Goal: Information Seeking & Learning: Understand process/instructions

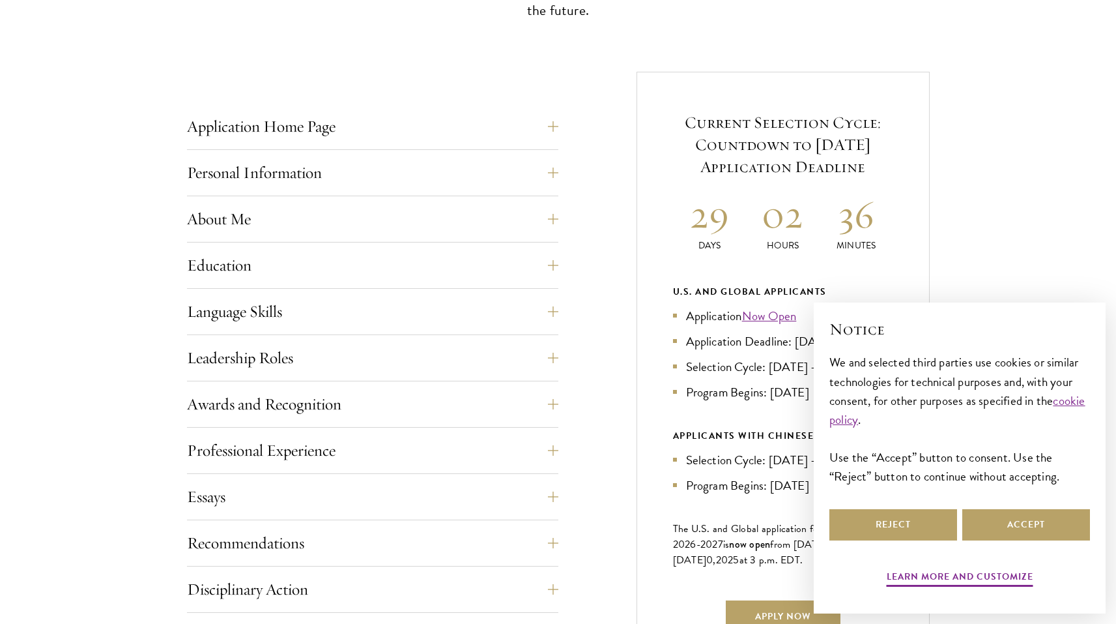
scroll to position [456, 0]
click at [881, 529] on button "Reject" at bounding box center [893, 524] width 128 height 31
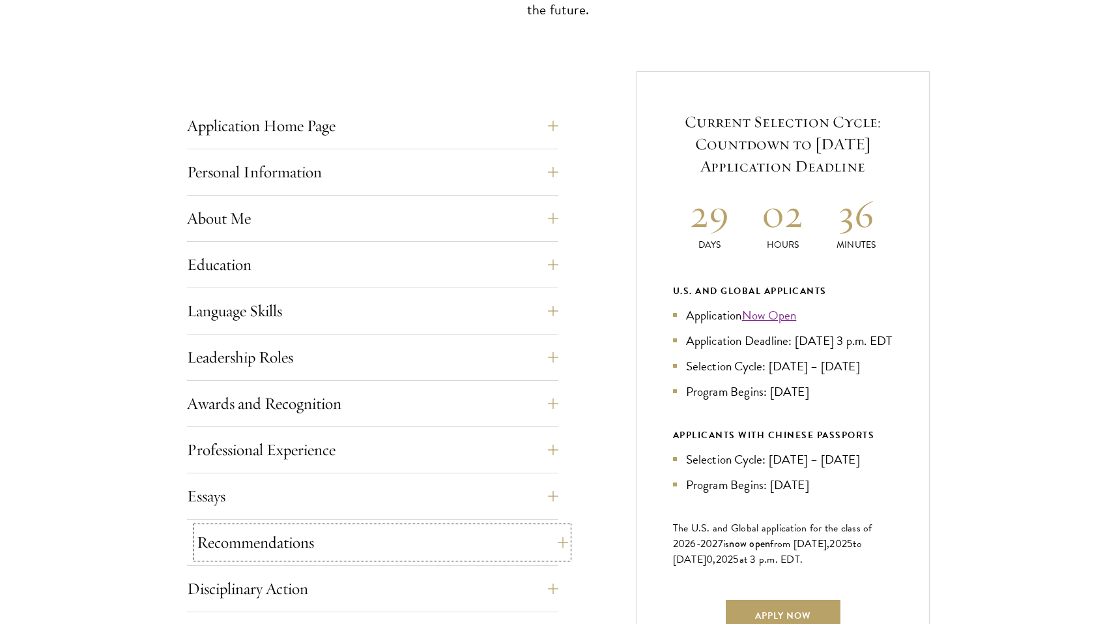
click at [533, 554] on button "Recommendations" at bounding box center [382, 541] width 371 height 31
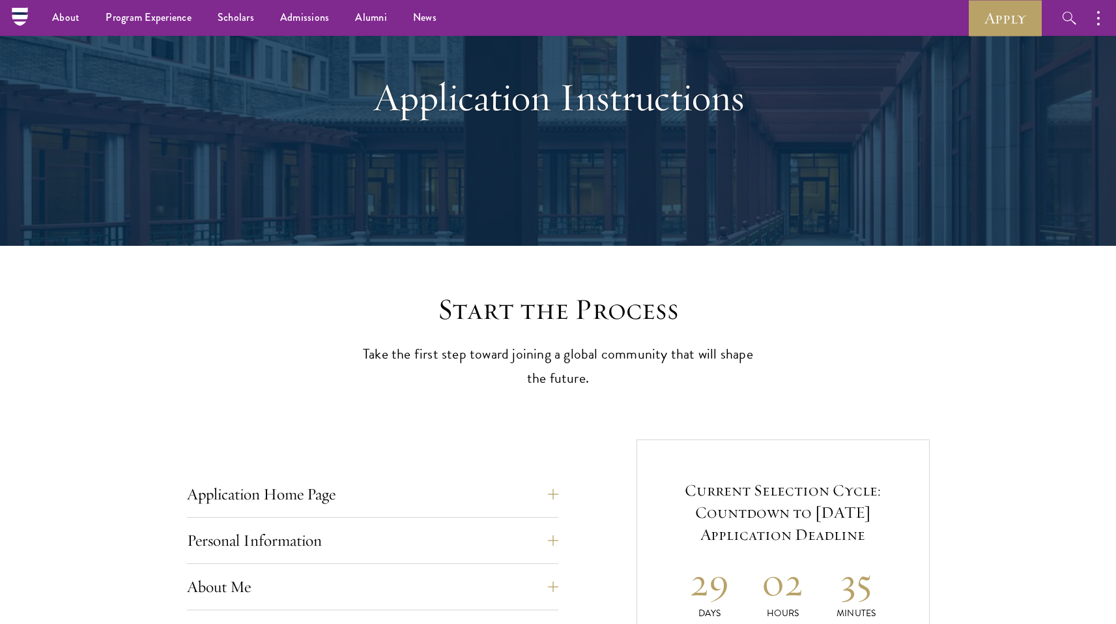
scroll to position [0, 0]
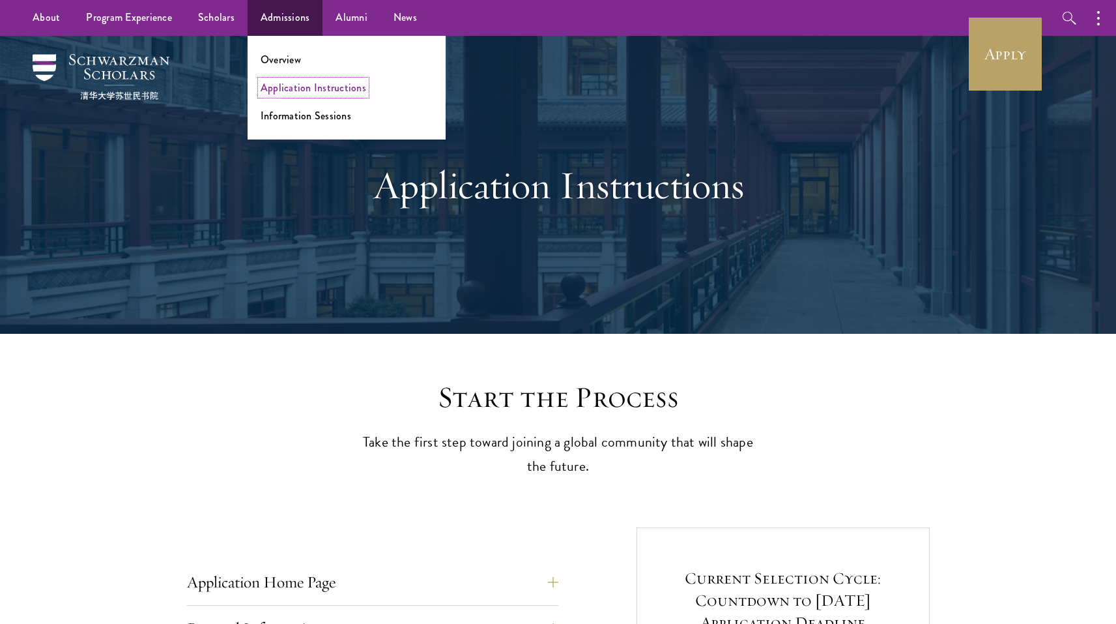
click at [321, 89] on link "Application Instructions" at bounding box center [314, 87] width 106 height 15
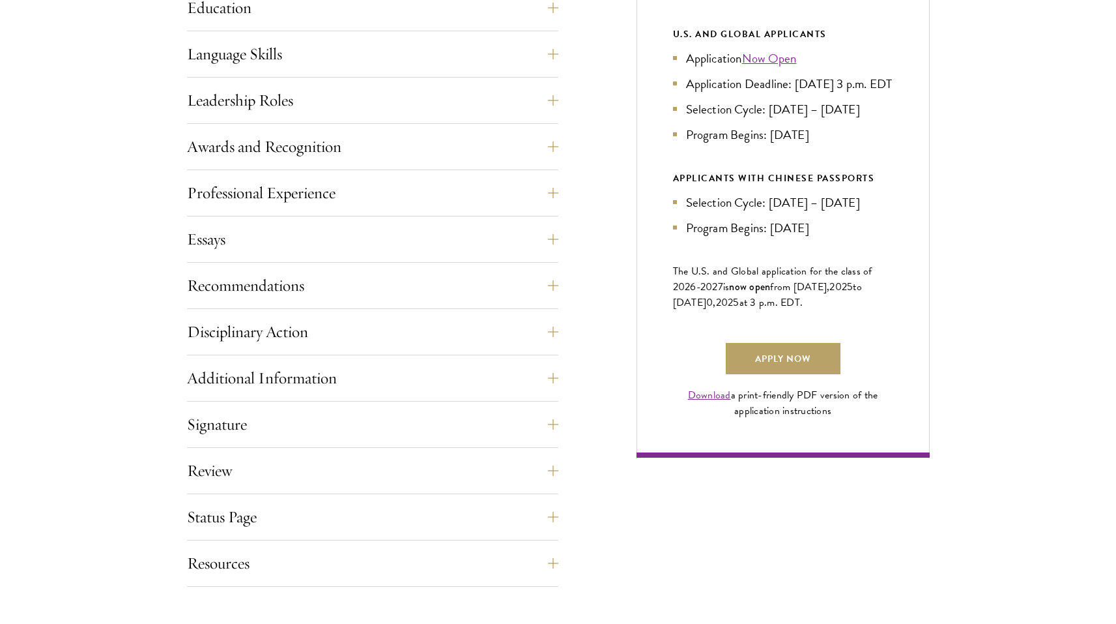
scroll to position [717, 0]
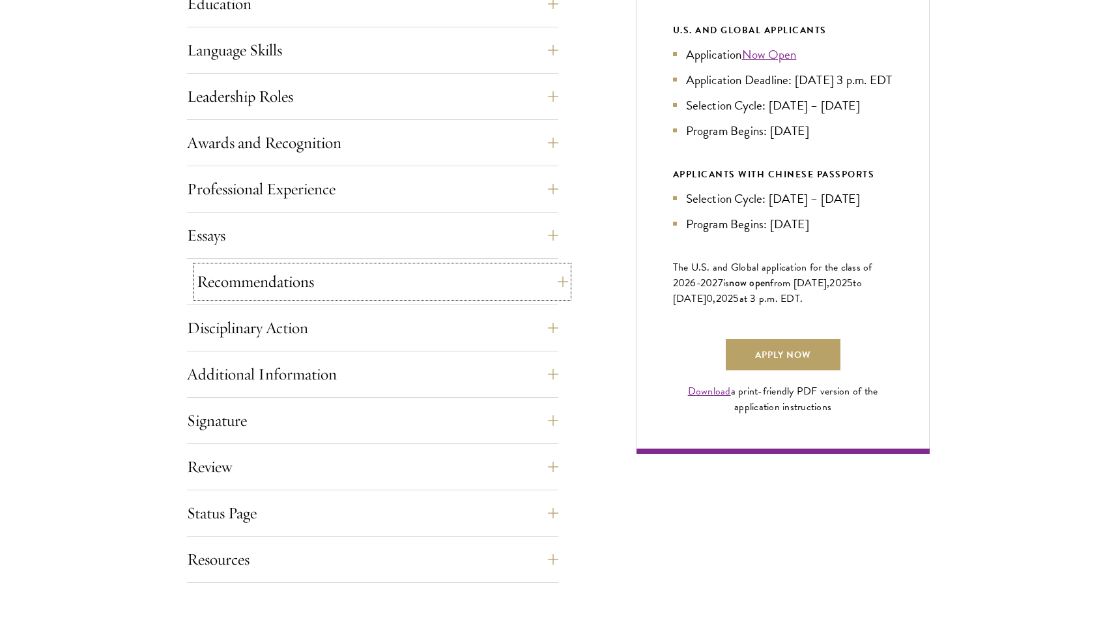
click at [468, 291] on button "Recommendations" at bounding box center [382, 281] width 371 height 31
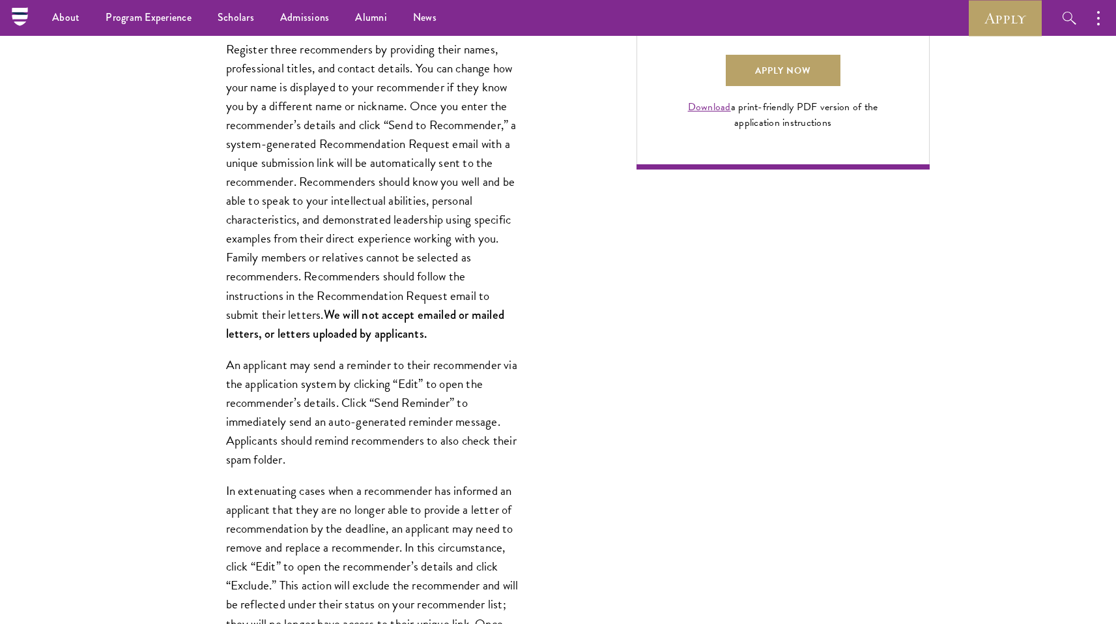
scroll to position [977, 0]
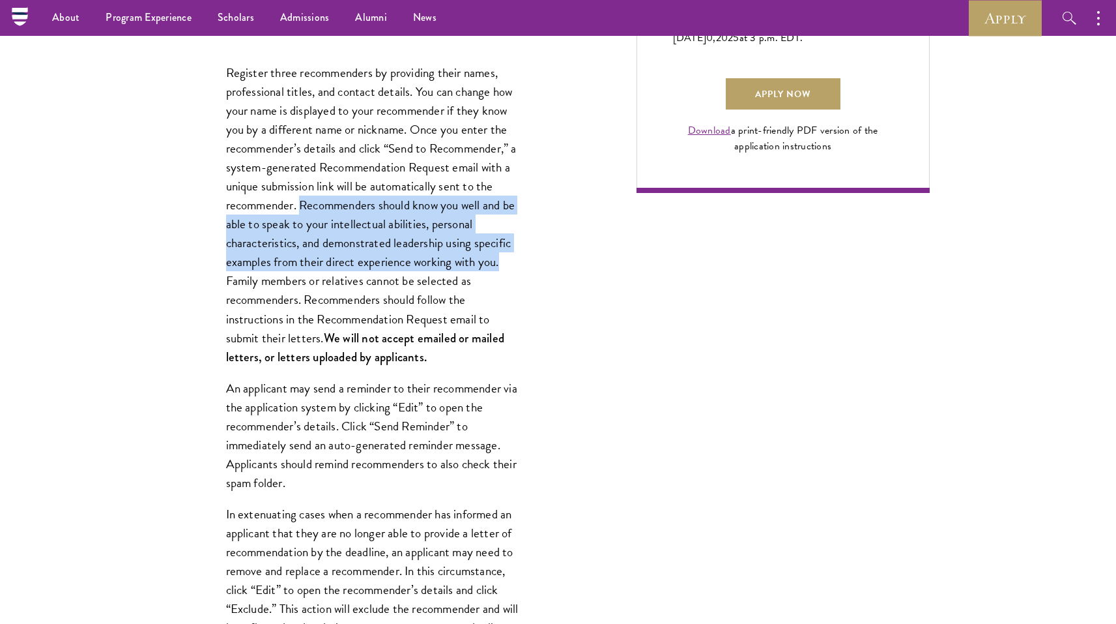
drag, startPoint x: 304, startPoint y: 208, endPoint x: 519, endPoint y: 265, distance: 222.5
click at [519, 265] on p "Register three recommenders by providing their names, professional titles, and …" at bounding box center [372, 214] width 293 height 303
copy p "Recommenders should know you well and be able to speak to your intellectual abi…"
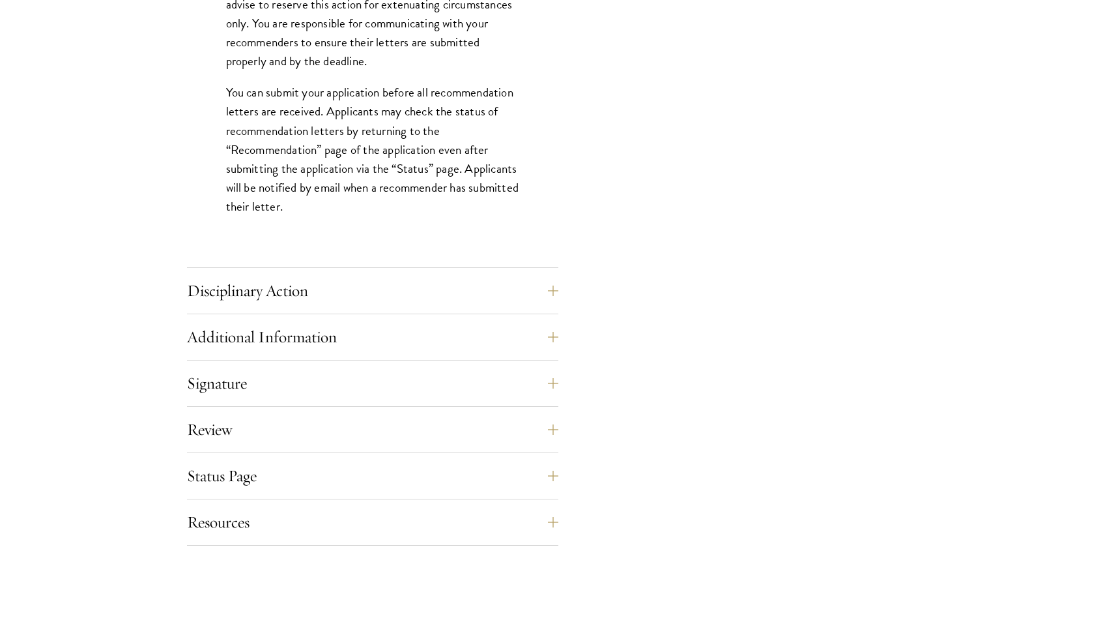
scroll to position [1824, 0]
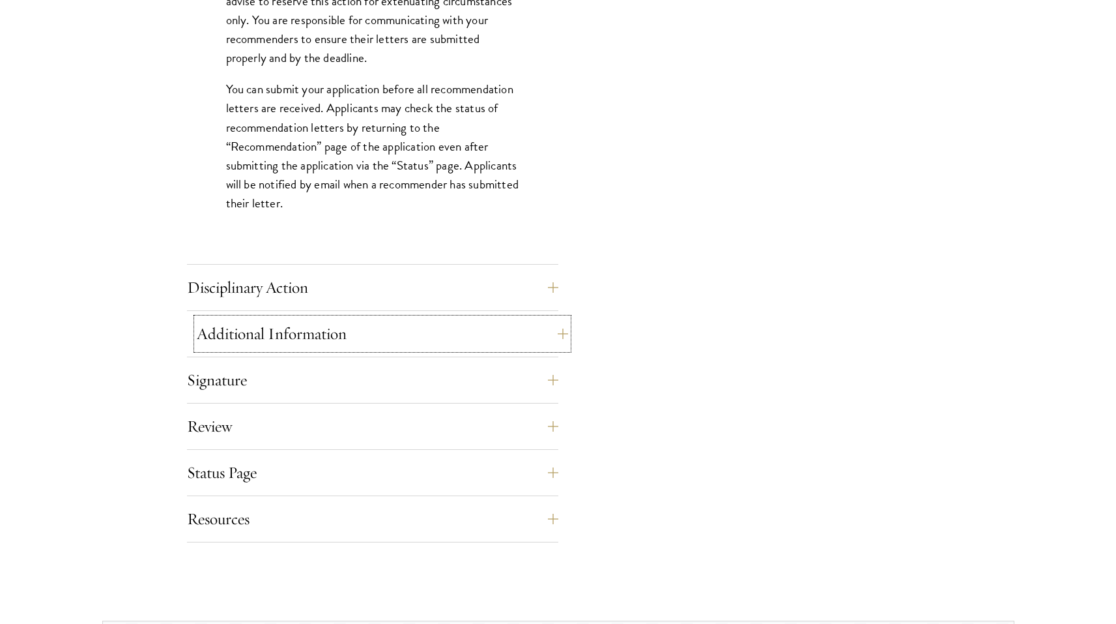
click at [459, 349] on button "Additional Information" at bounding box center [382, 333] width 371 height 31
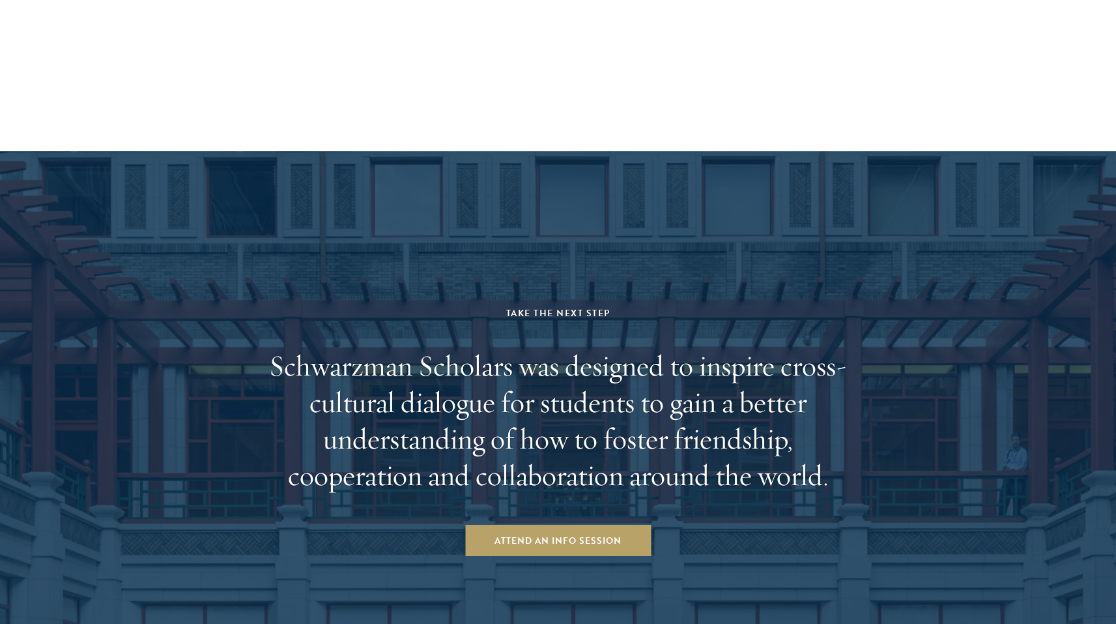
scroll to position [2606, 0]
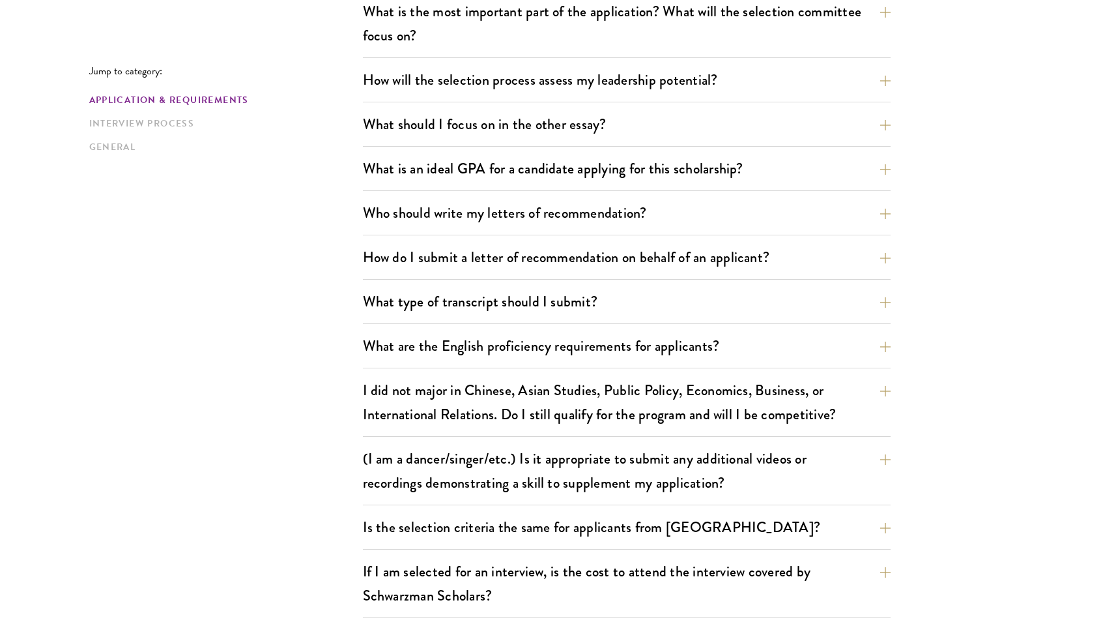
scroll to position [782, 0]
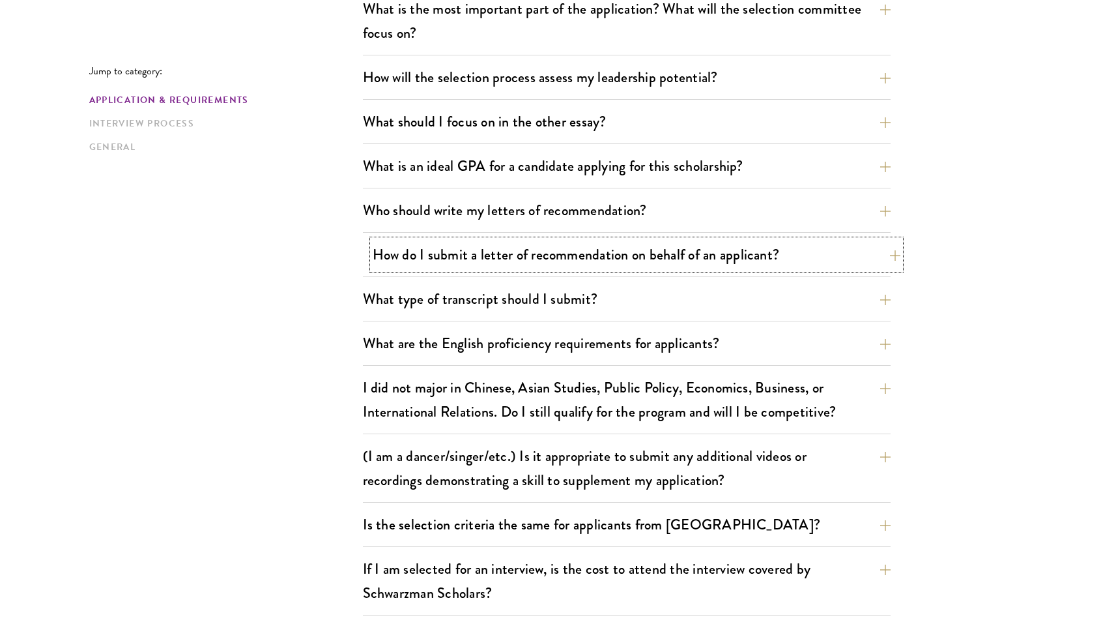
click at [596, 251] on button "How do I submit a letter of recommendation on behalf of an applicant?" at bounding box center [637, 254] width 528 height 29
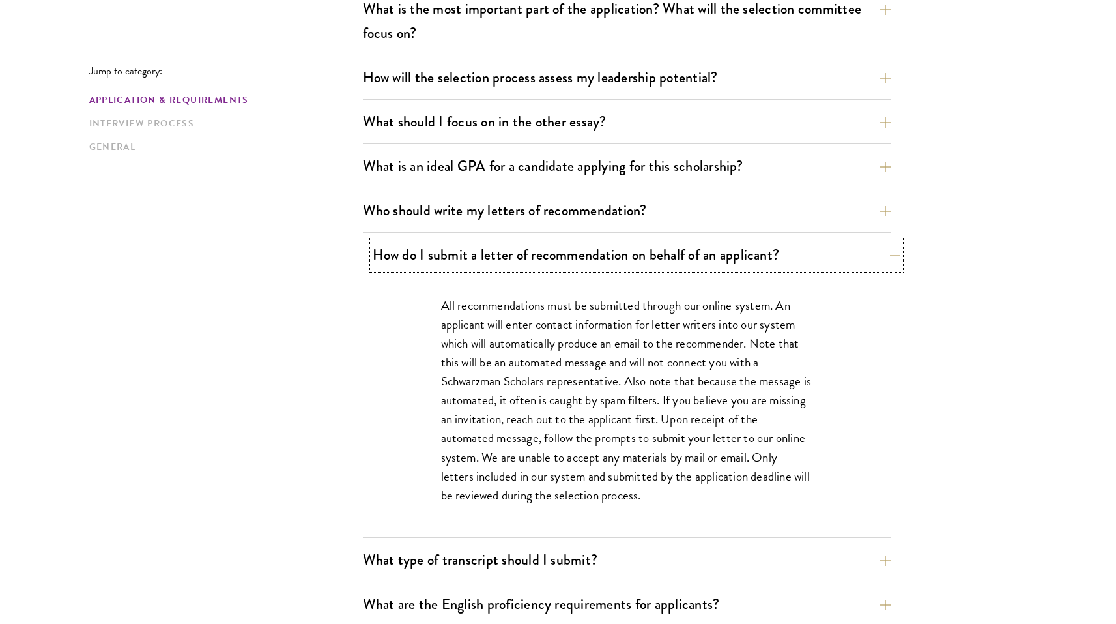
click at [596, 251] on button "How do I submit a letter of recommendation on behalf of an applicant?" at bounding box center [637, 254] width 528 height 29
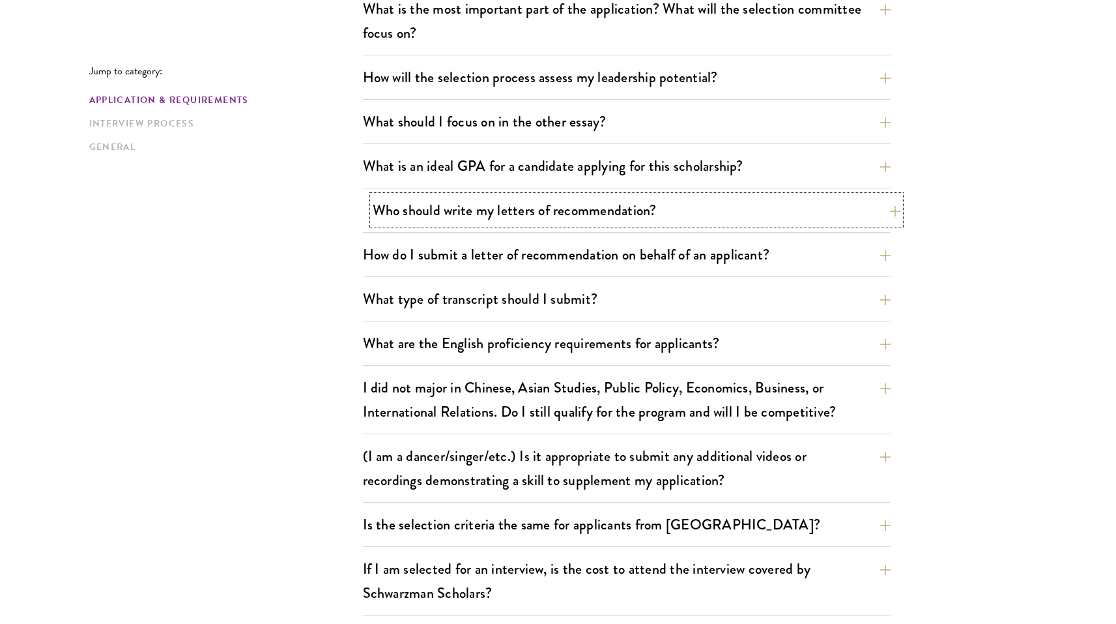
click at [595, 217] on button "Who should write my letters of recommendation?" at bounding box center [637, 209] width 528 height 29
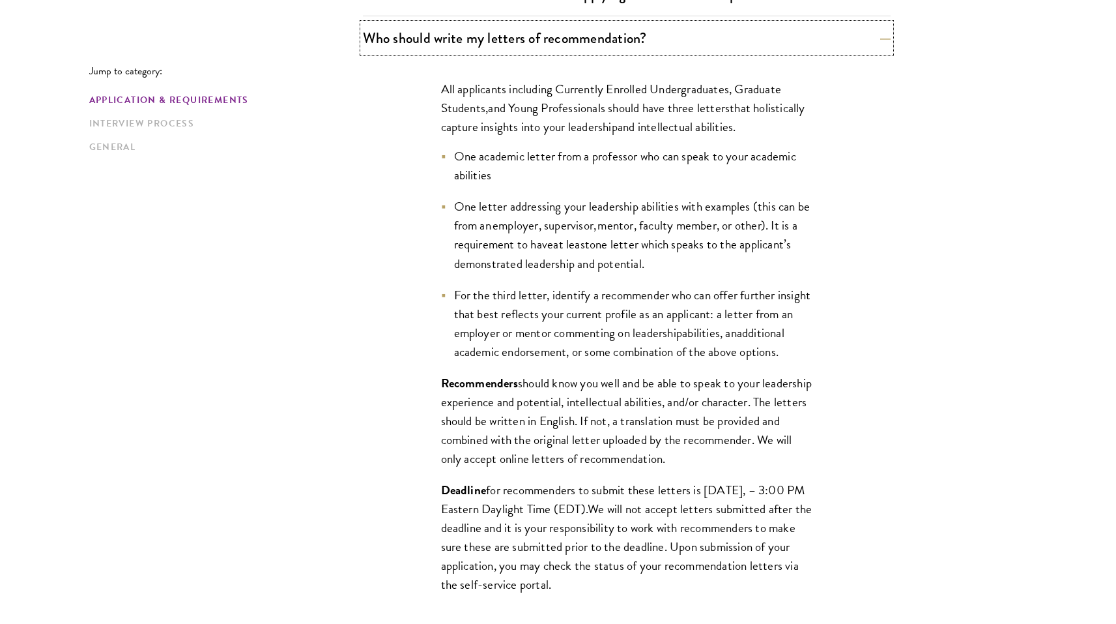
scroll to position [977, 0]
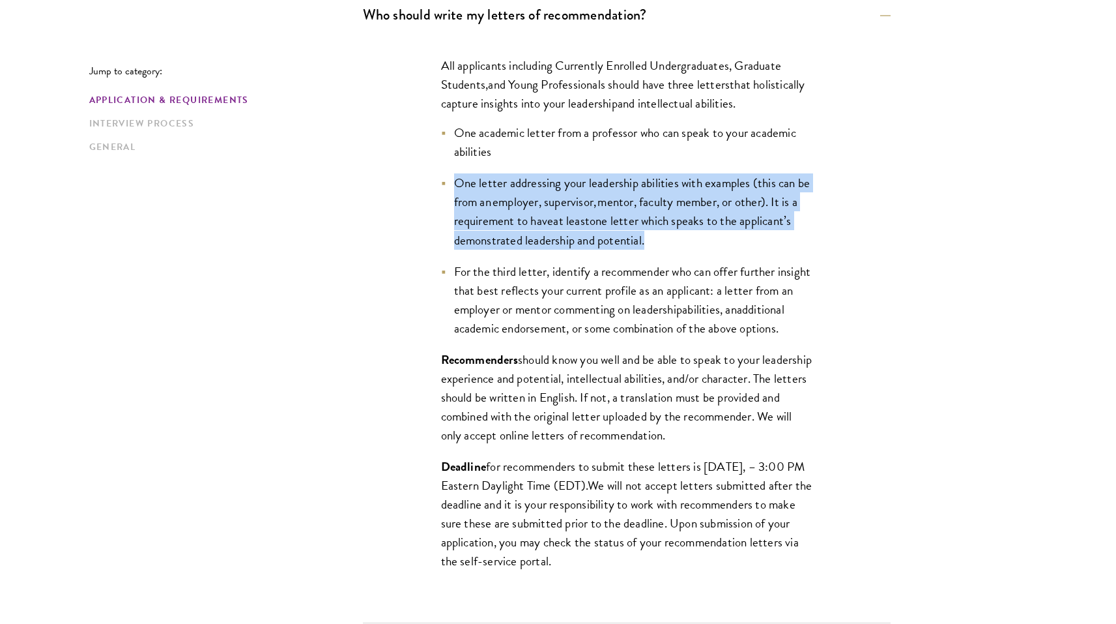
drag, startPoint x: 674, startPoint y: 233, endPoint x: 427, endPoint y: 179, distance: 252.1
click at [427, 179] on div "All applicants including Currently Enrolled Undergraduates, Graduate Students ,…" at bounding box center [627, 319] width 450 height 567
copy li "One letter addressing your leadership abilities with examples (this can be from…"
